Goal: Task Accomplishment & Management: Manage account settings

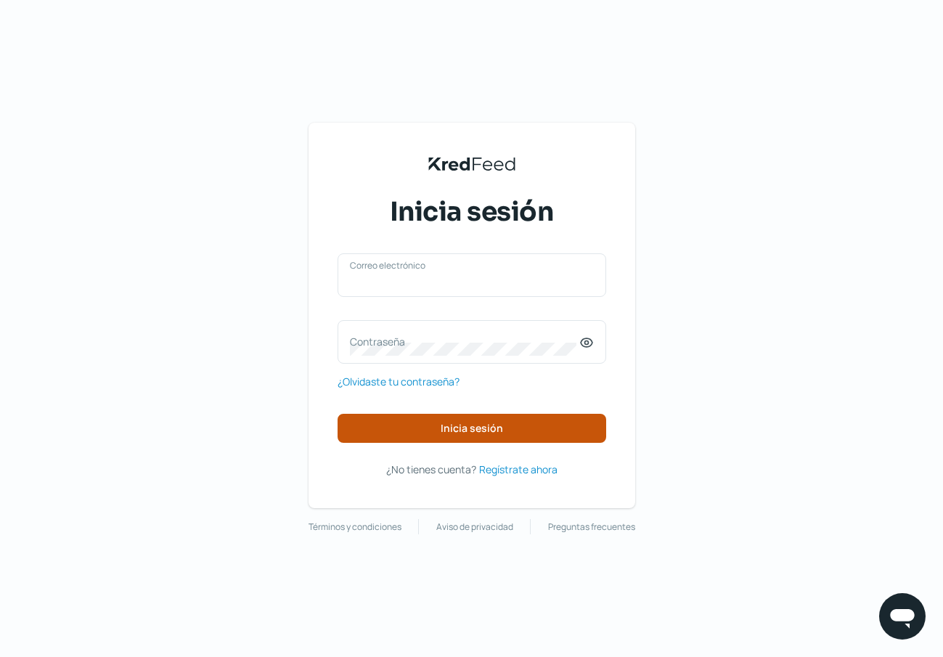
type input "[EMAIL_ADDRESS][PERSON_NAME][DOMAIN_NAME]"
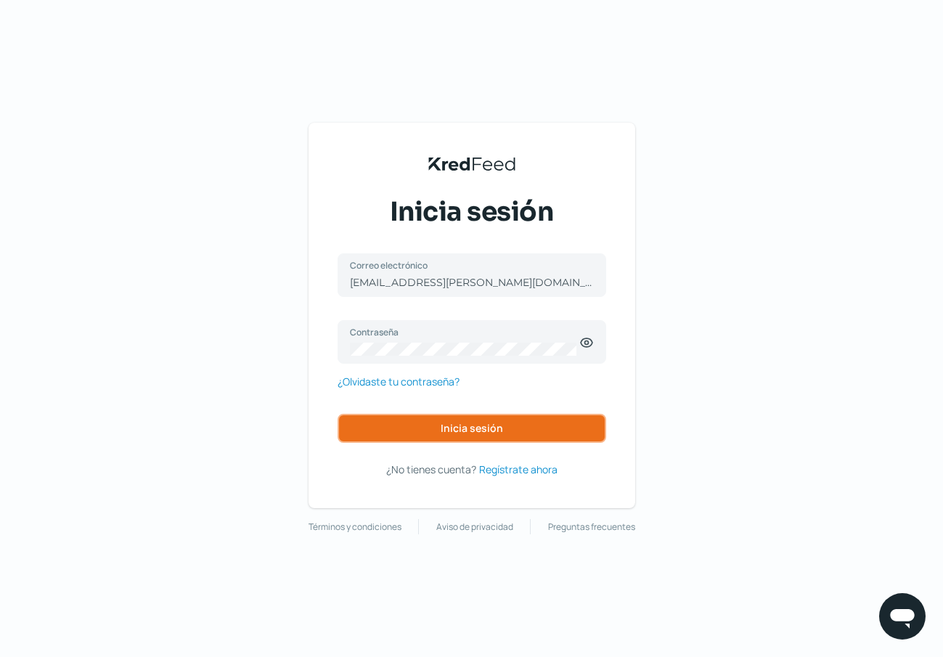
click at [464, 431] on span "Inicia sesión" at bounding box center [472, 428] width 62 height 10
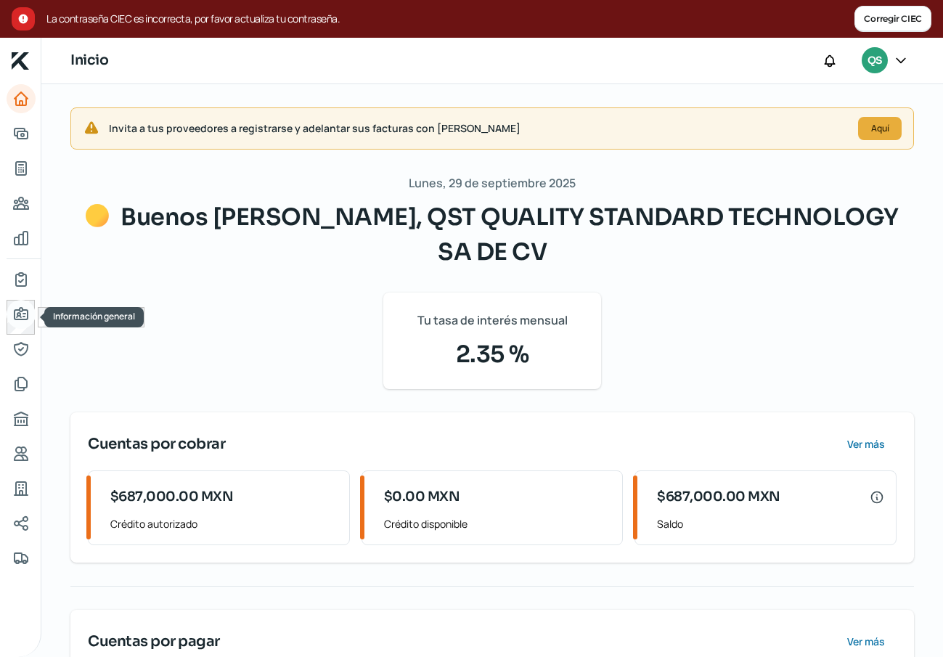
click at [21, 315] on icon "Información general" at bounding box center [20, 314] width 17 height 17
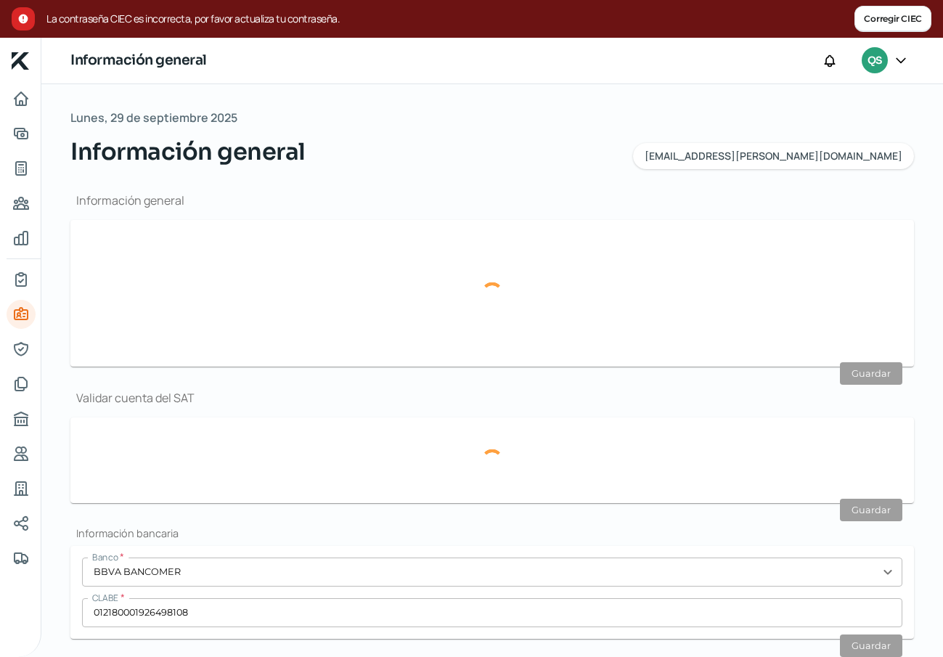
type input "[EMAIL_ADDRESS][PERSON_NAME][DOMAIN_NAME]"
type input "Personas morales del régimen general"
type input "QST QUALITY STANDARD TECHNOLOGY SA DE CV"
type input "55 - 4144 - 1595"
type input "55 - 5819 - 4236"
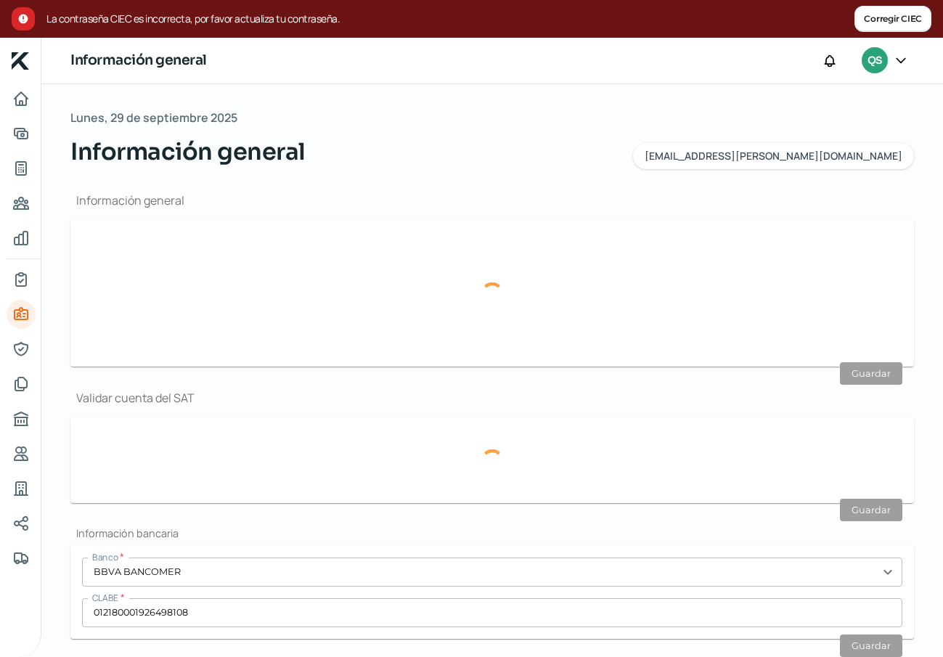
type input "QQS130207J66"
type input "NISPEROS"
type input "143"
type input "13"
type input "52928"
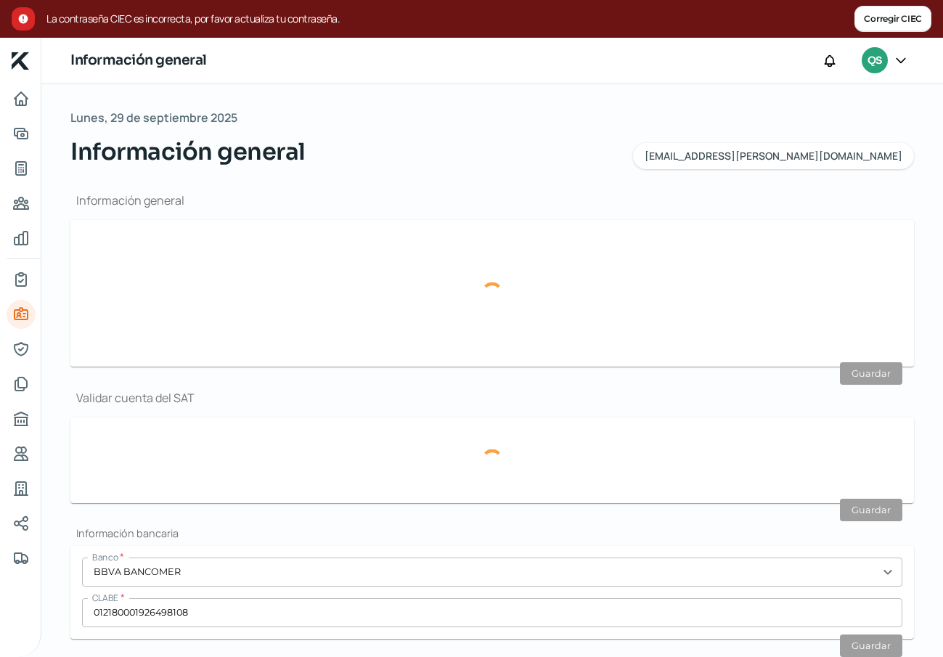
type input "[GEOGRAPHIC_DATA][DATE][PERSON_NAME]"
type input "ATIZAPAN [PERSON_NAME][GEOGRAPHIC_DATA]"
type input "[GEOGRAPHIC_DATA]"
type input "Recibo-Nov.pdf"
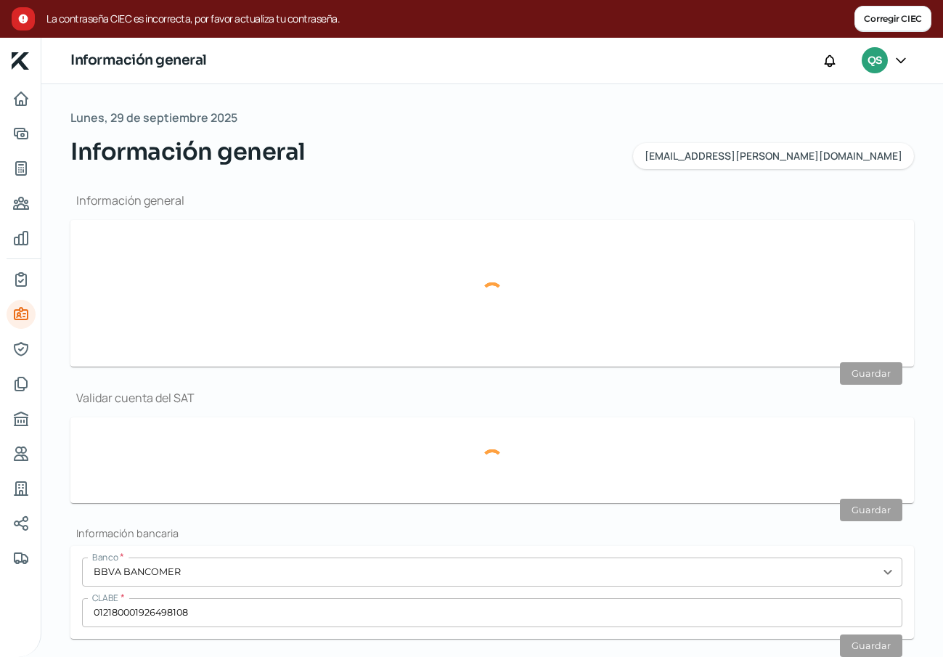
type input "0"
type input "Propia"
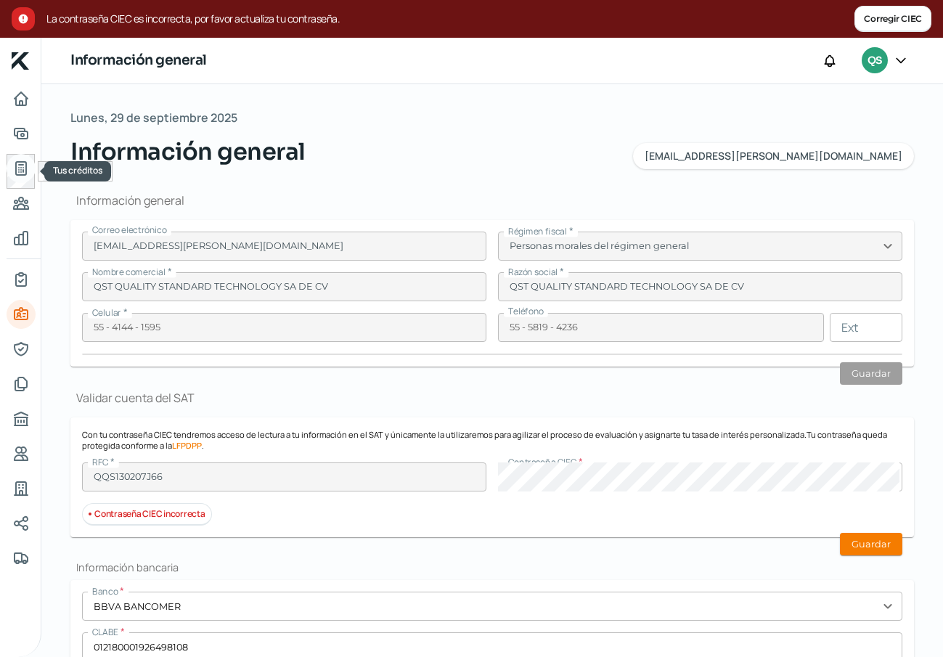
click at [27, 169] on icon "Tus créditos" at bounding box center [20, 168] width 17 height 17
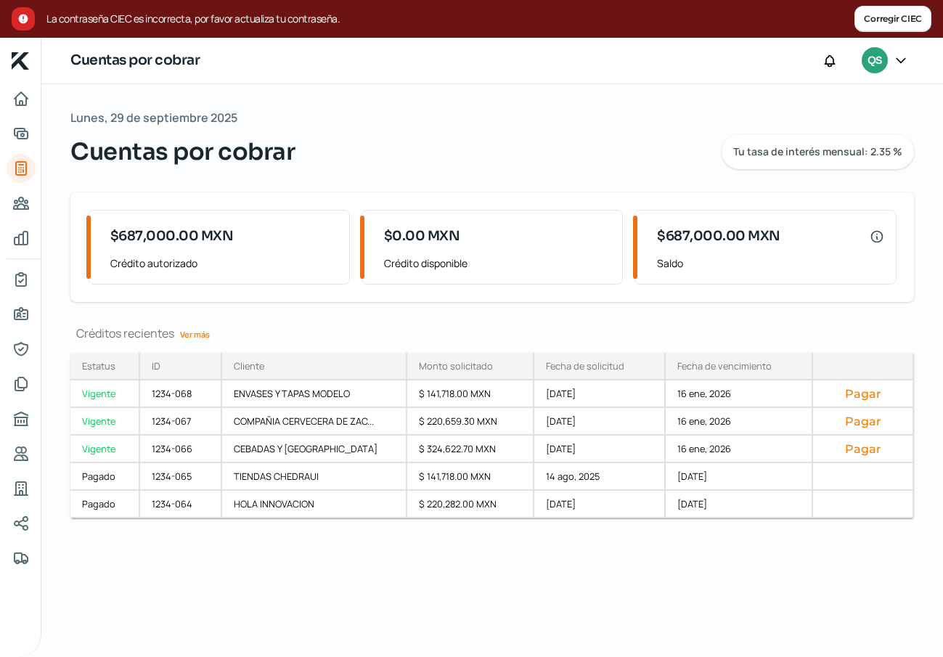
click at [197, 335] on link "Ver más" at bounding box center [194, 334] width 41 height 23
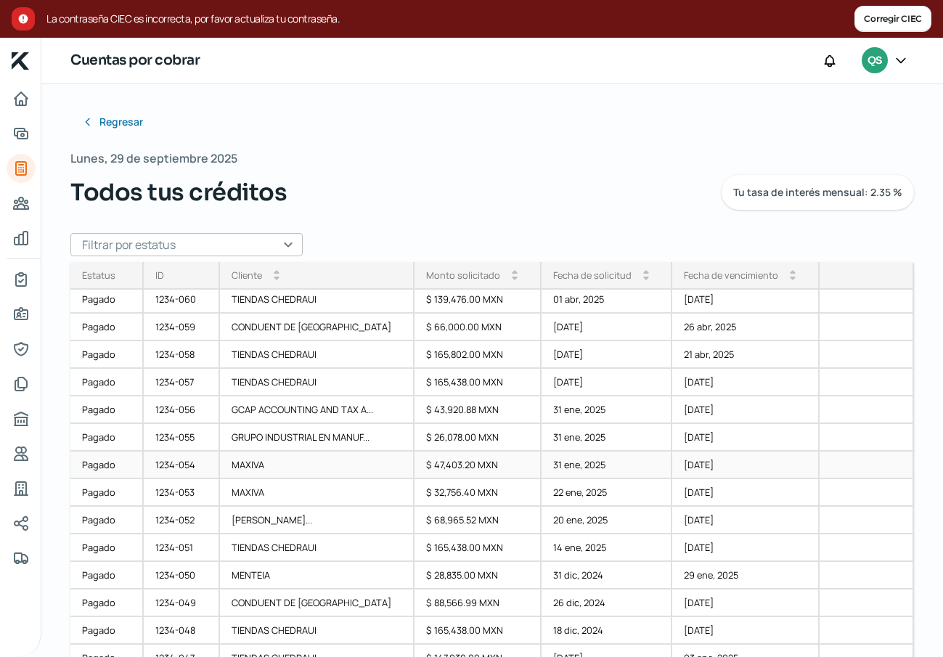
scroll to position [222, 0]
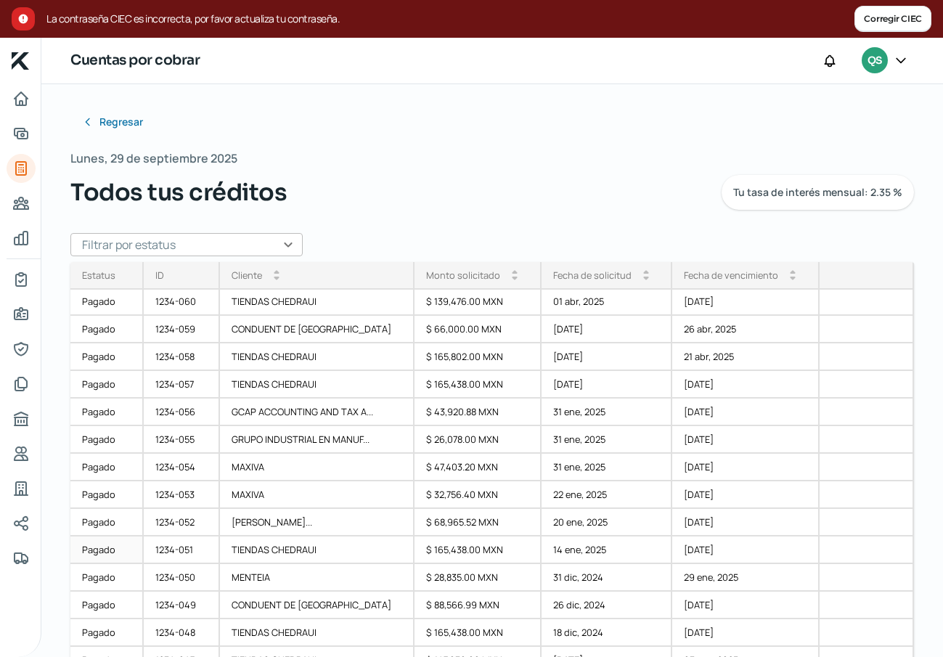
click at [304, 546] on div "TIENDAS CHEDRAUI" at bounding box center [317, 551] width 195 height 28
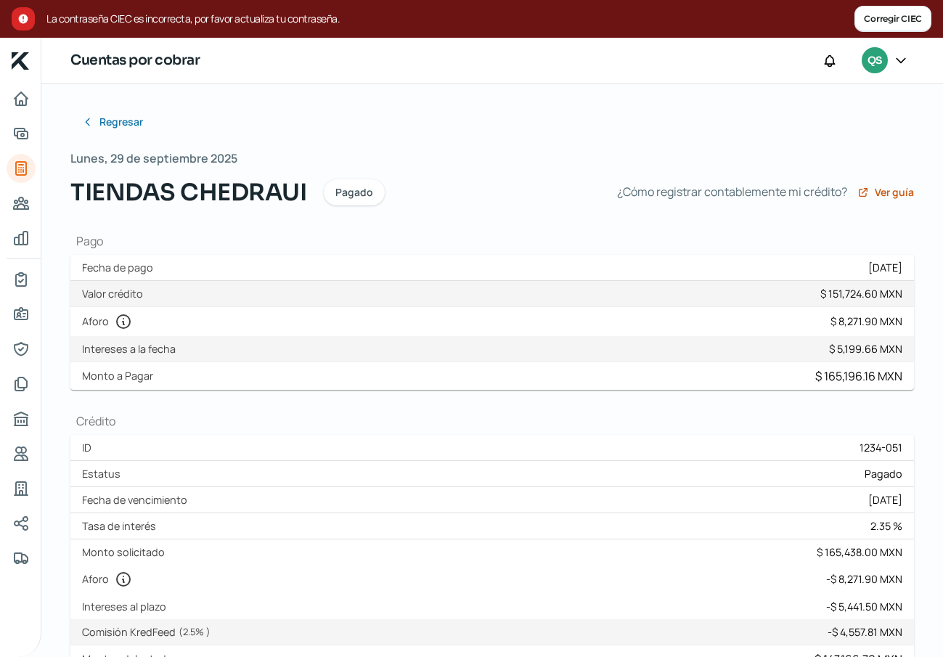
click at [658, 237] on h1 "Pago" at bounding box center [492, 241] width 844 height 16
click at [129, 117] on span "Regresar" at bounding box center [123, 122] width 44 height 10
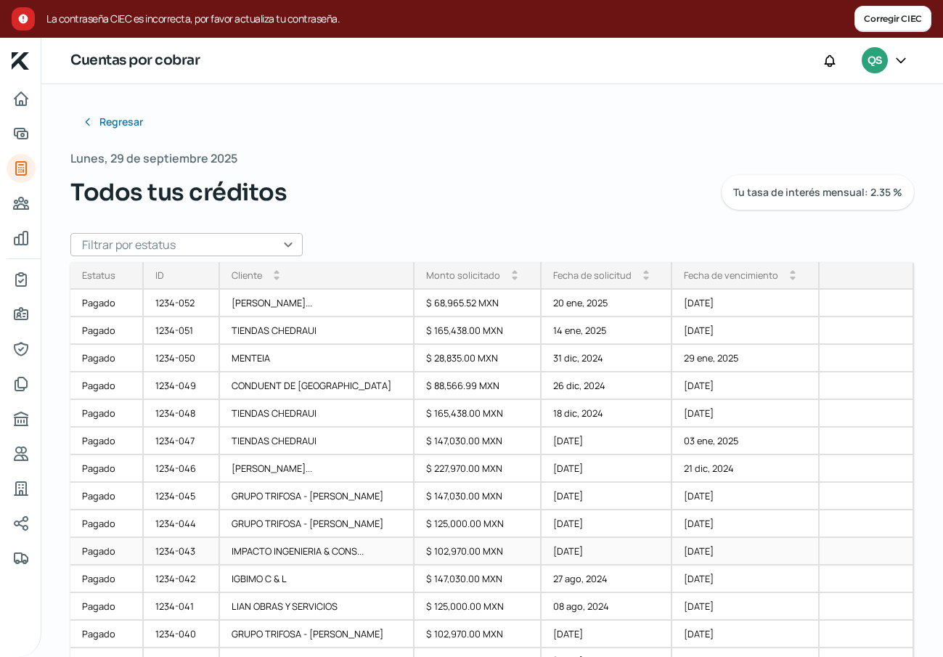
scroll to position [436, 0]
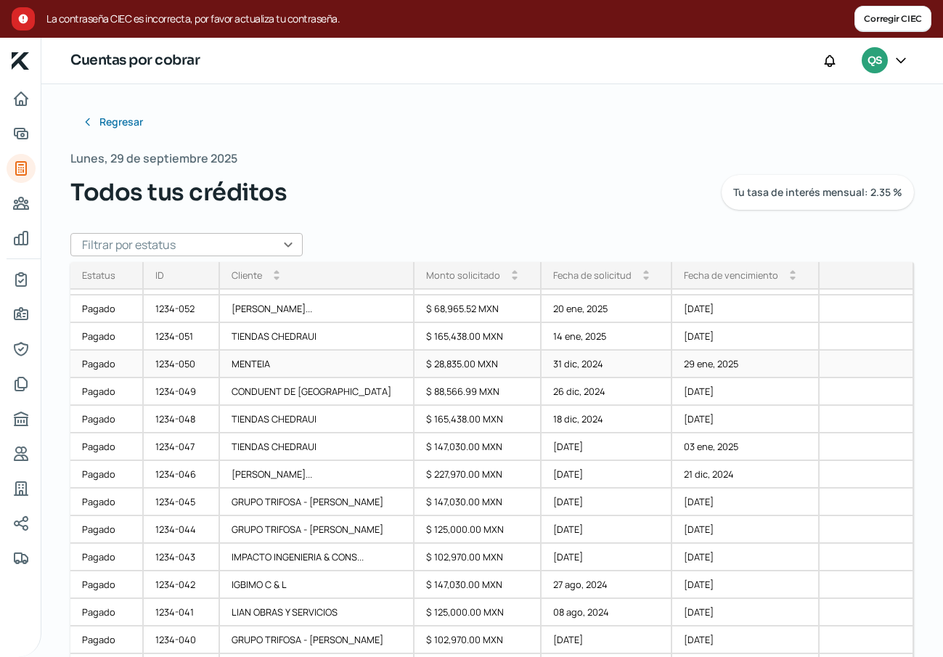
click at [277, 365] on div "MENTEIA" at bounding box center [317, 365] width 195 height 28
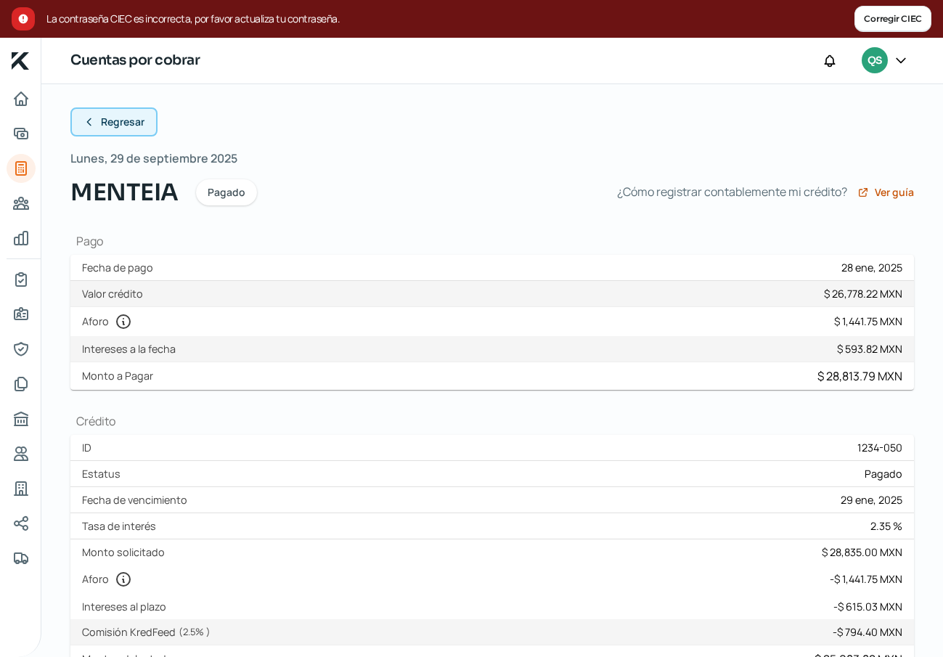
click at [126, 121] on span "Regresar" at bounding box center [123, 122] width 44 height 10
